Goal: Find specific page/section: Find specific page/section

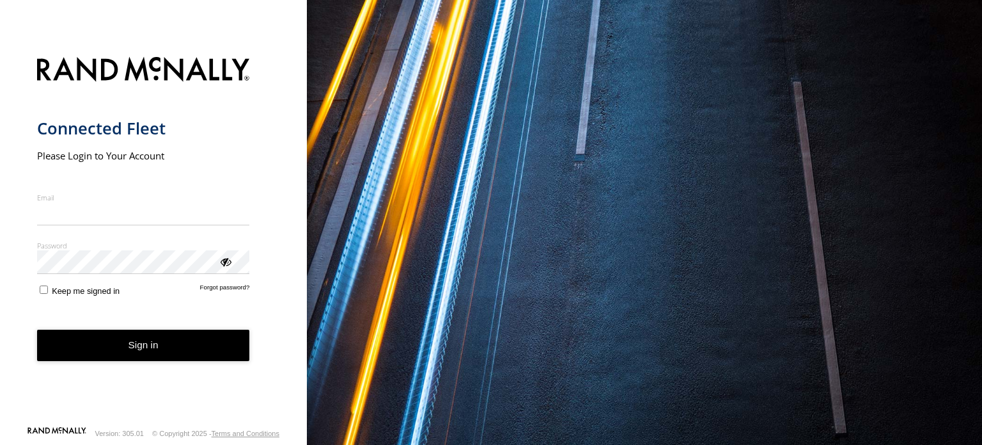
type input "**********"
click at [115, 338] on form "**********" at bounding box center [153, 237] width 233 height 376
click at [115, 338] on button "Sign in" at bounding box center [143, 344] width 213 height 31
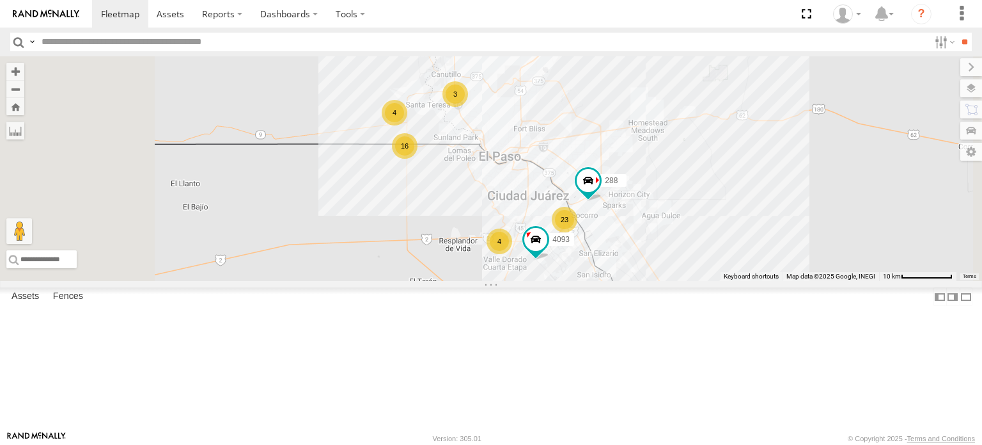
click at [0, 0] on div "C6786 FOXCONN" at bounding box center [0, 0] width 0 height 0
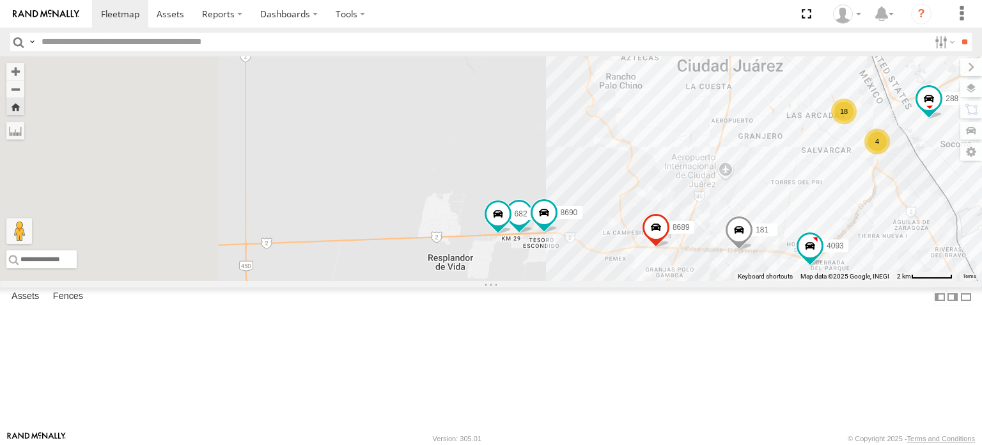
drag, startPoint x: 393, startPoint y: 304, endPoint x: 678, endPoint y: 336, distance: 286.4
click at [678, 281] on div "C6786 682 8689 8690 181 4093 18 4 288" at bounding box center [491, 168] width 982 height 225
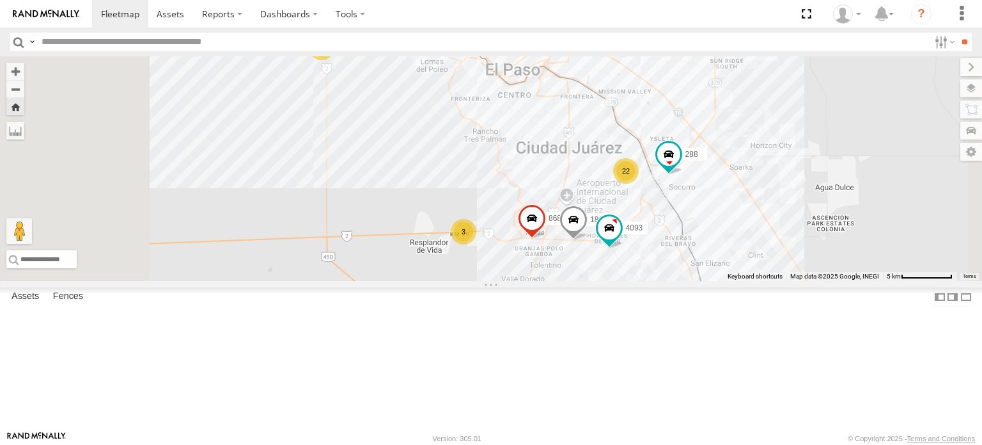
click at [0, 0] on div "C6786" at bounding box center [0, 0] width 0 height 0
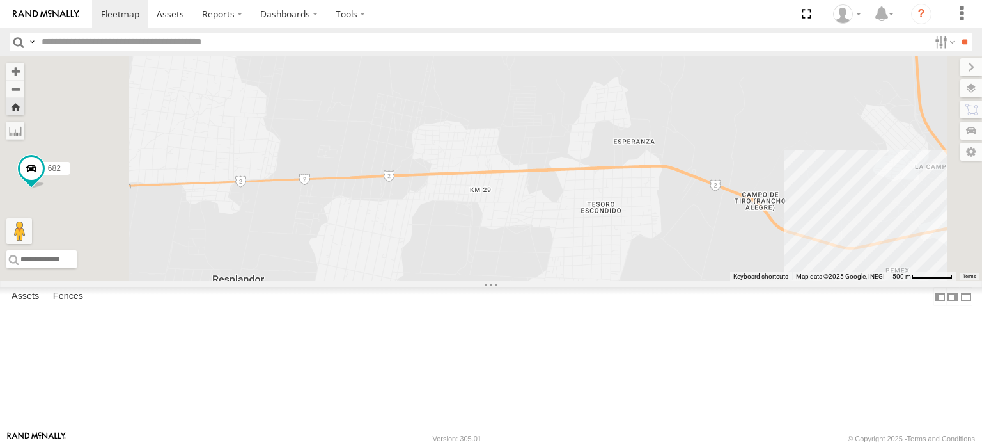
drag, startPoint x: 645, startPoint y: 296, endPoint x: 768, endPoint y: 296, distance: 122.8
click at [770, 281] on div "682" at bounding box center [491, 168] width 982 height 225
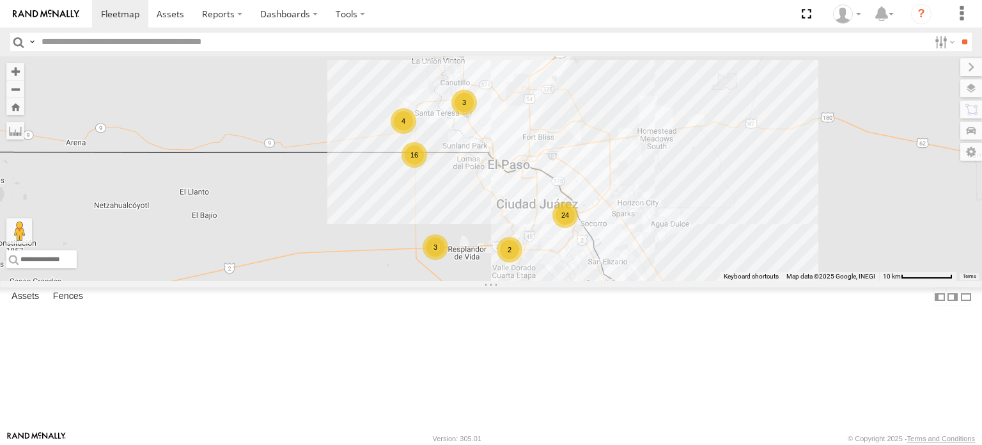
click at [0, 0] on div "C6786 FOXCONN" at bounding box center [0, 0] width 0 height 0
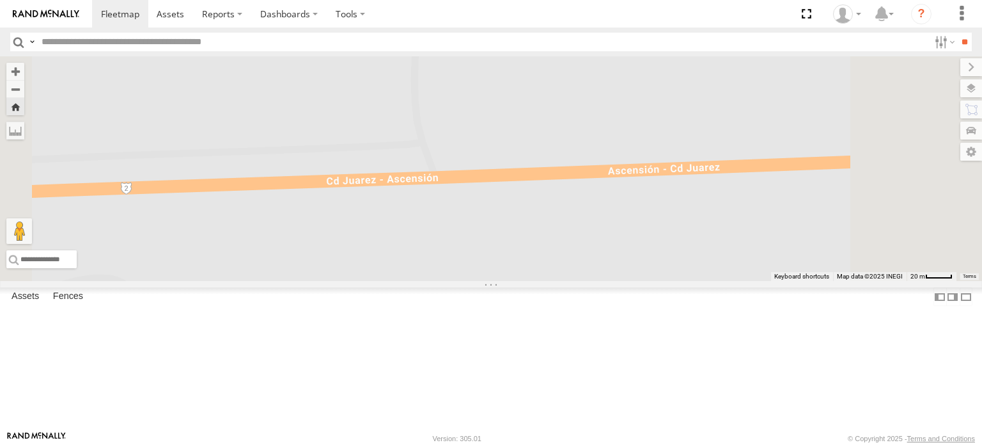
click at [0, 0] on div "FOXCONN" at bounding box center [0, 0] width 0 height 0
